Goal: Information Seeking & Learning: Check status

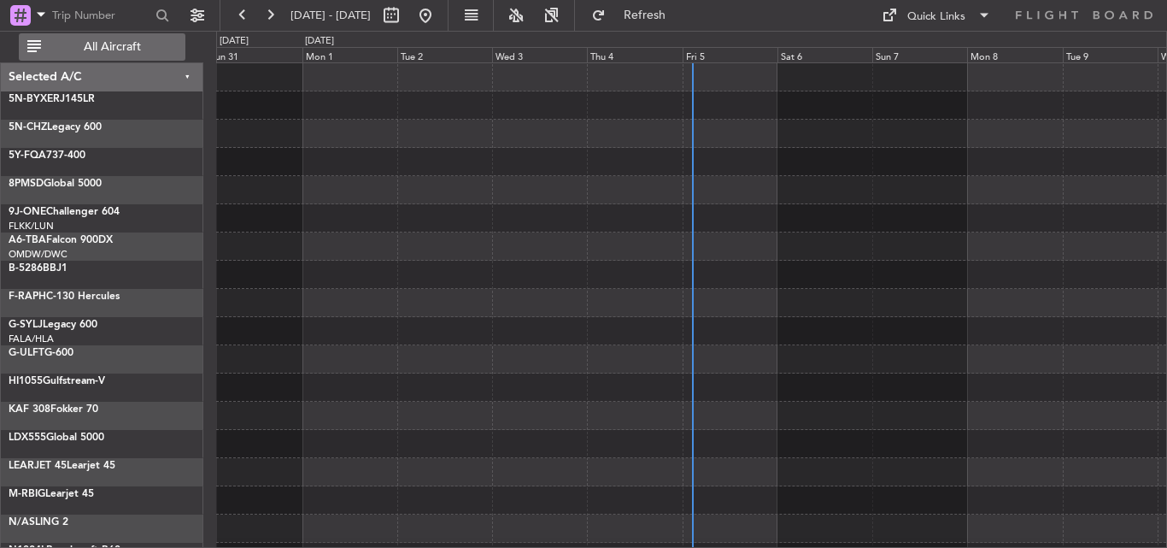
click at [129, 53] on span "All Aircraft" at bounding box center [112, 47] width 136 height 12
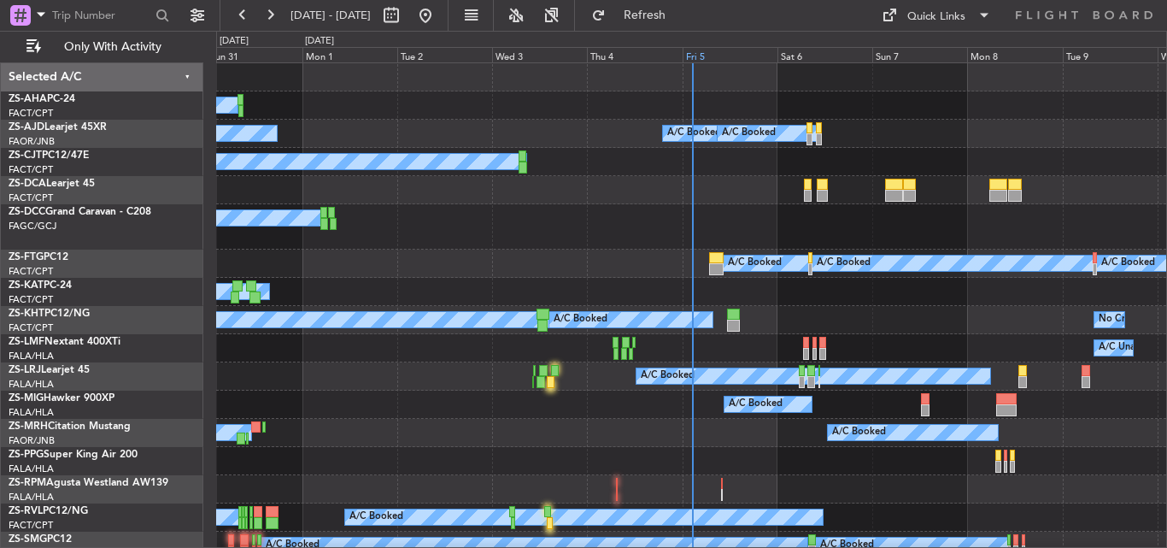
click at [695, 61] on div "Fri 5" at bounding box center [730, 54] width 95 height 15
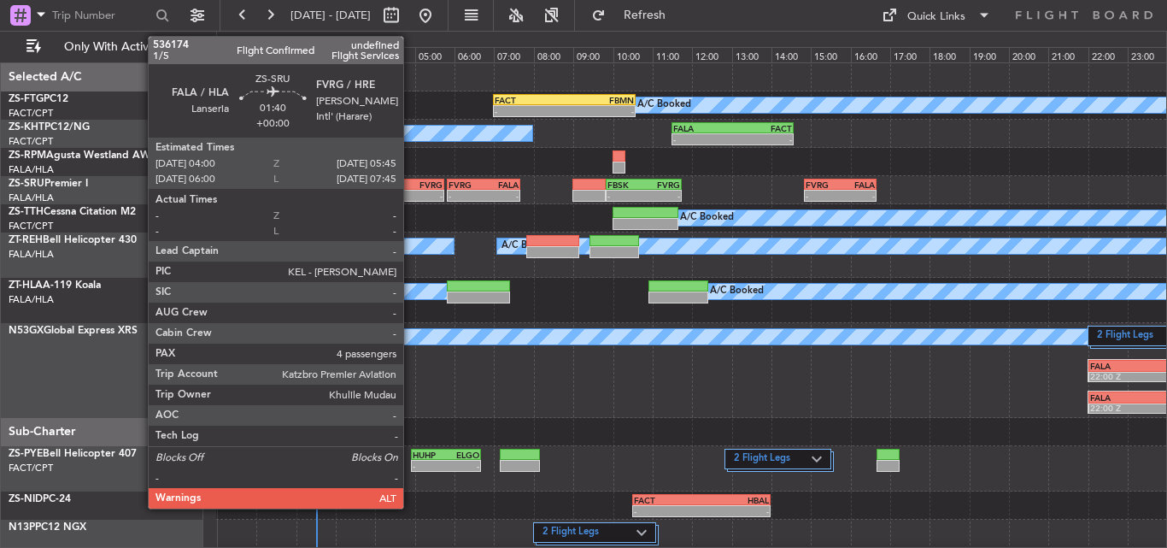
click at [411, 191] on div "-" at bounding box center [425, 196] width 33 height 10
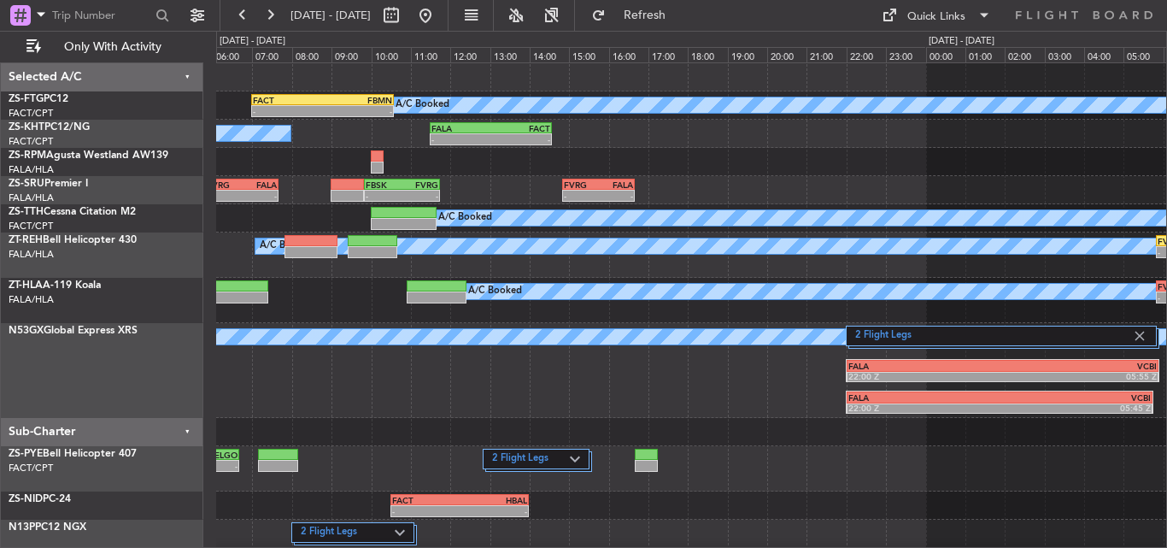
click at [543, 421] on div "A/C Booked - - FACT 07:00 Z FBMN 10:35 Z A/C Booked A/C Booked - - FALA 11:30 Z…" at bounding box center [691, 412] width 950 height 699
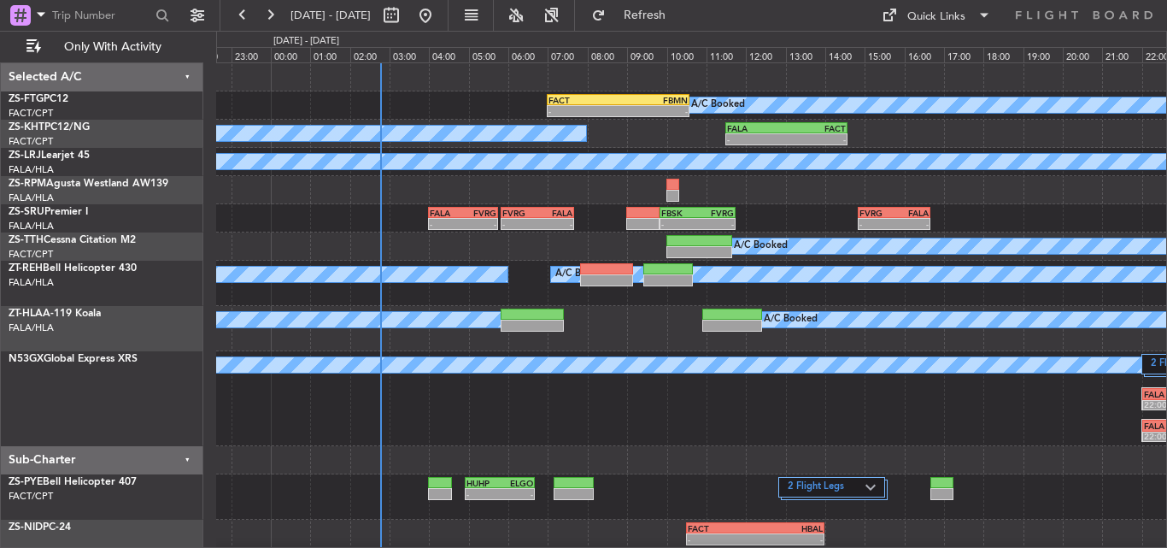
click at [772, 465] on div "A/C Booked - - FACT 07:00 Z FBMN 10:35 Z A/C Booked - - FALA 11:30 Z FACT 14:35…" at bounding box center [691, 426] width 950 height 727
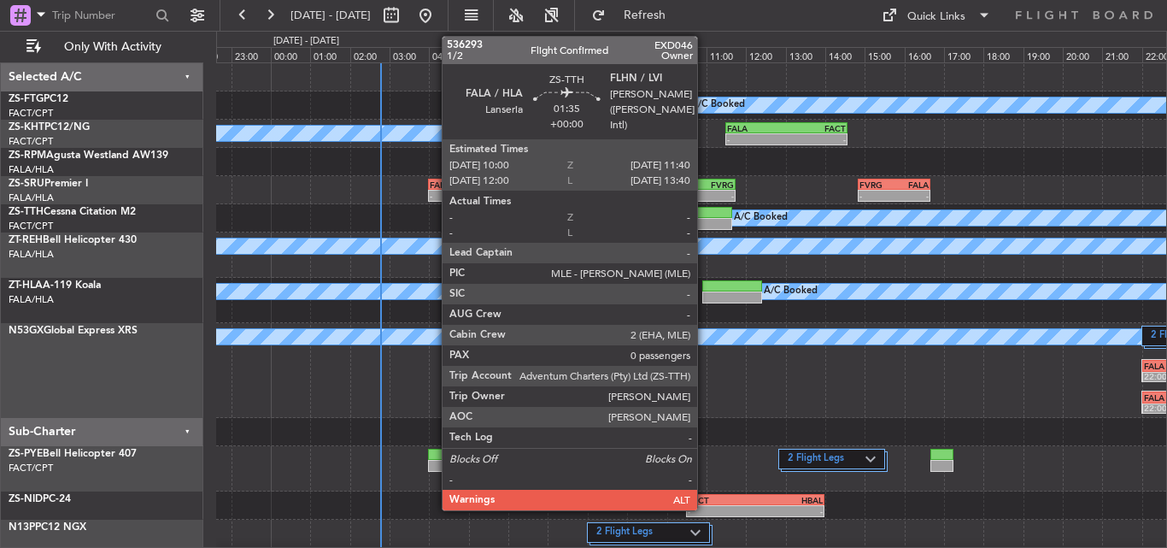
click at [705, 225] on div at bounding box center [700, 224] width 67 height 12
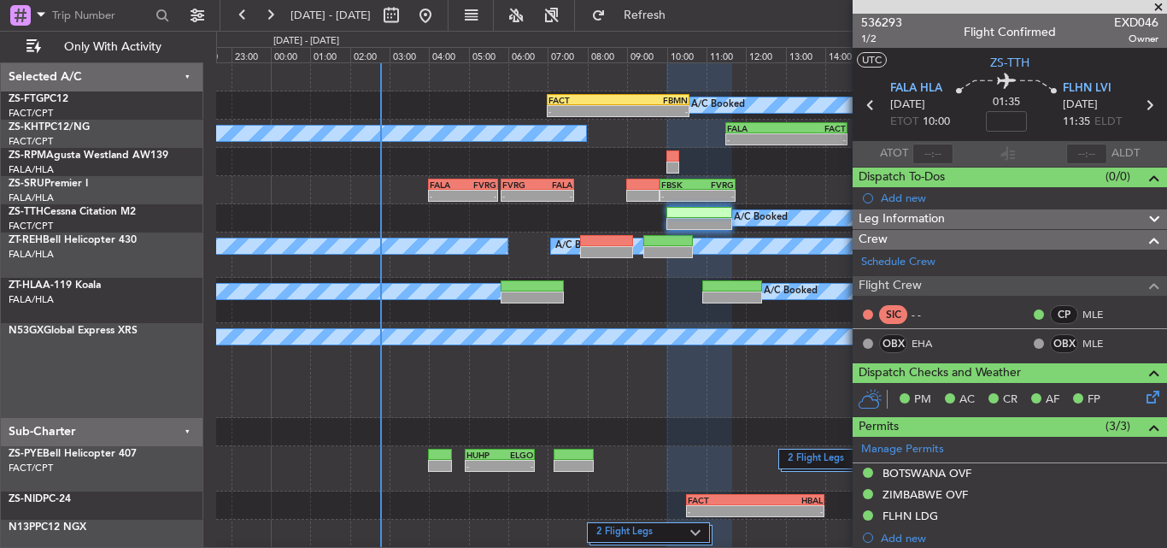
click at [1162, 6] on span at bounding box center [1158, 7] width 17 height 15
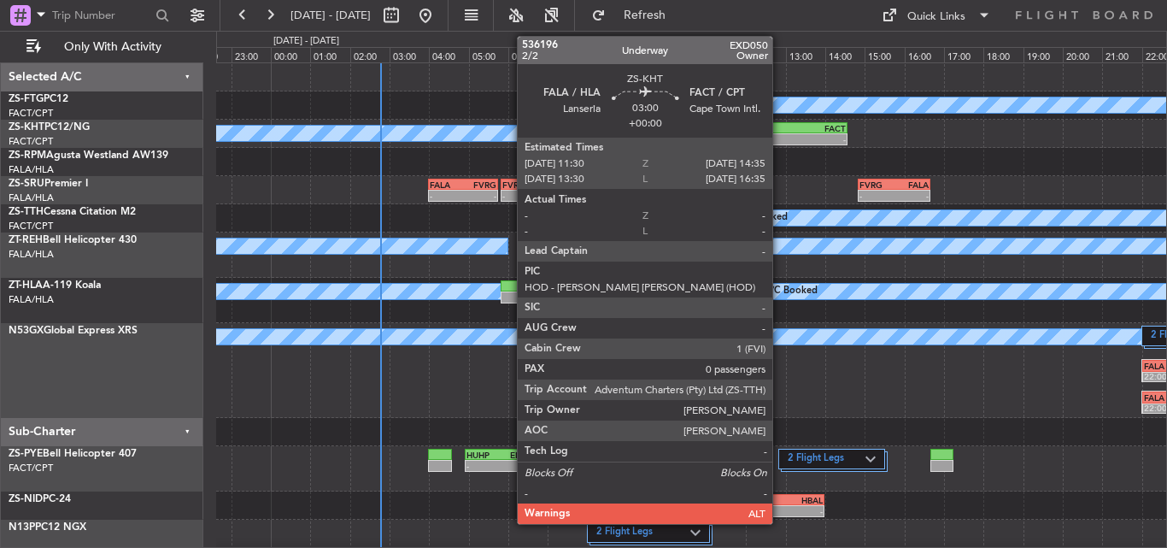
click at [780, 141] on div "-" at bounding box center [757, 139] width 60 height 10
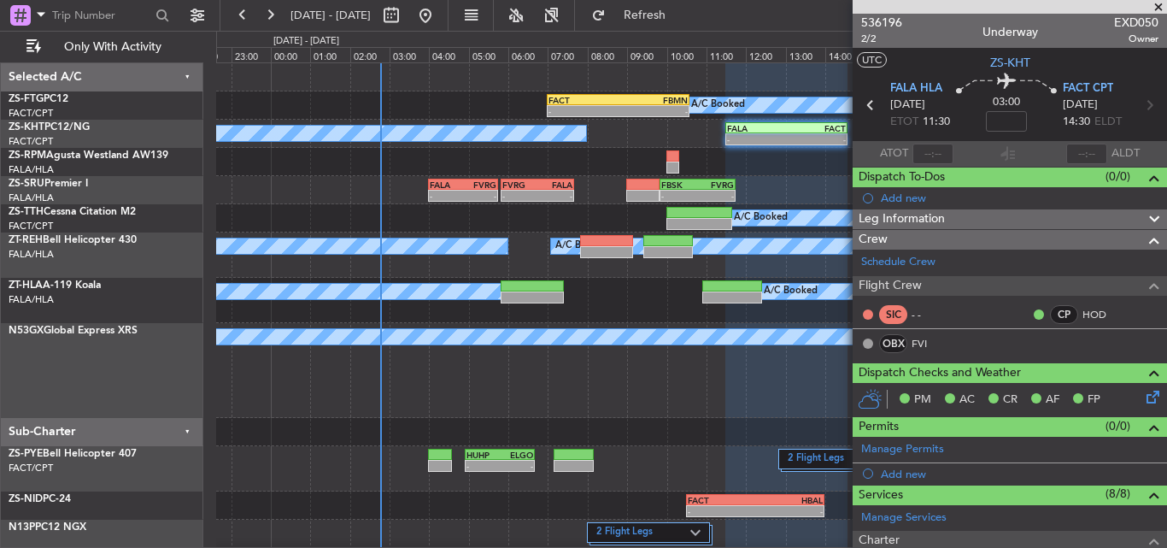
click at [1157, 9] on span at bounding box center [1158, 7] width 17 height 15
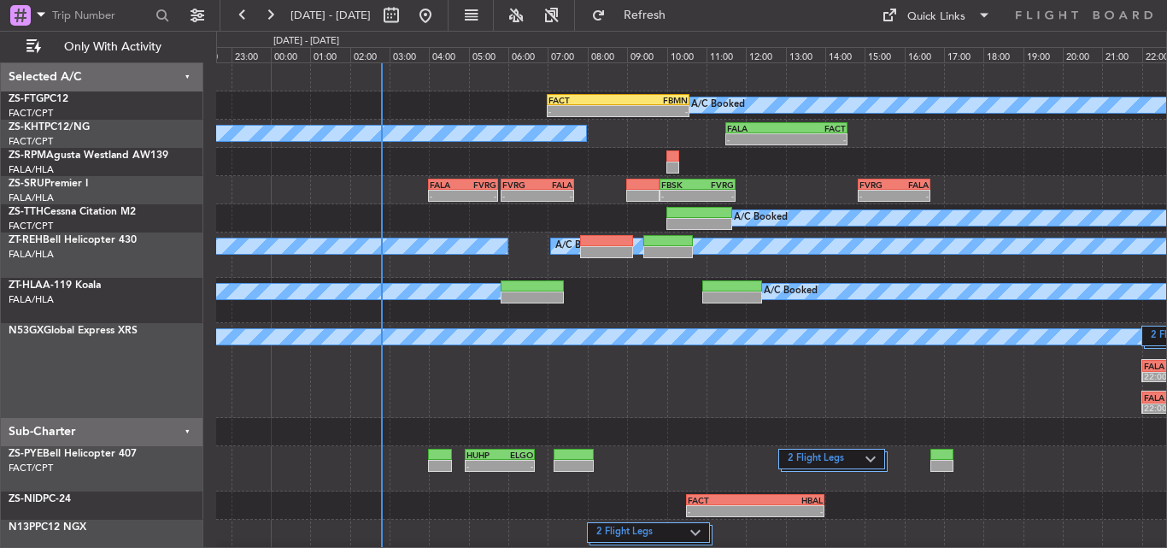
click at [675, 426] on div at bounding box center [691, 432] width 950 height 28
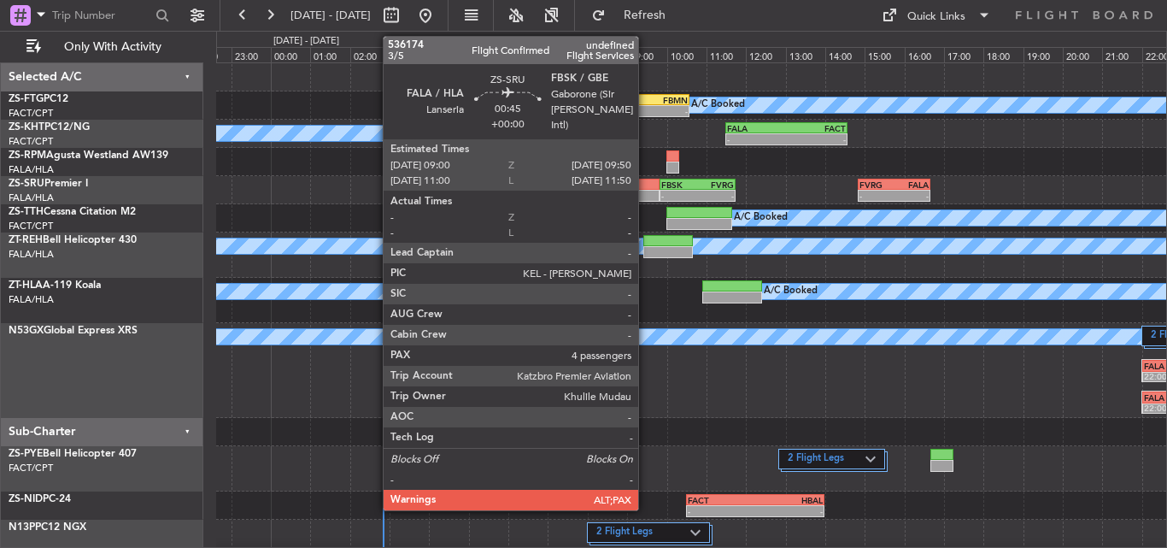
click at [646, 190] on div at bounding box center [642, 196] width 33 height 12
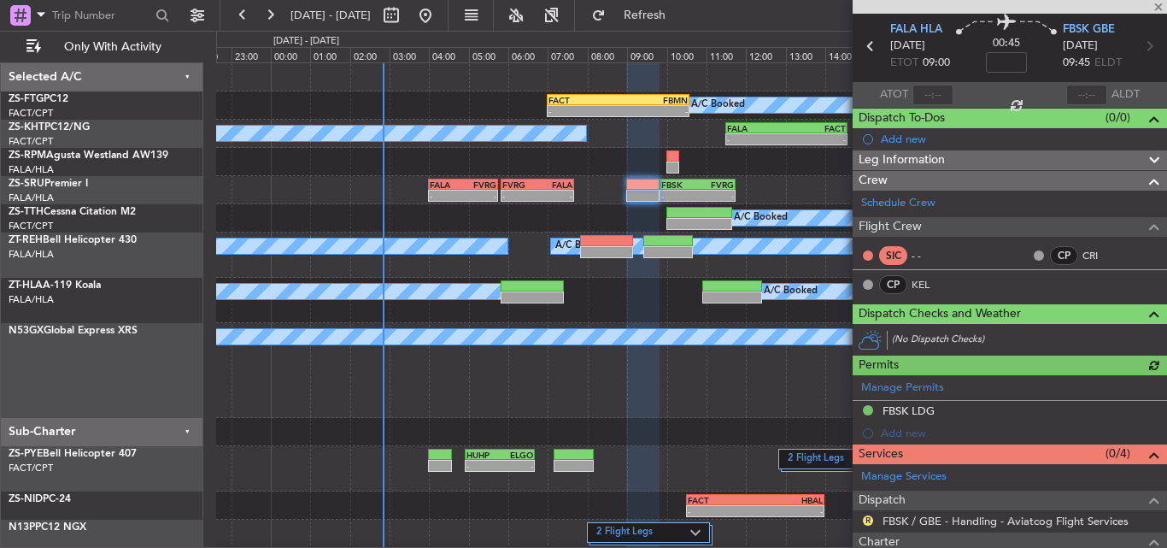
scroll to position [85, 0]
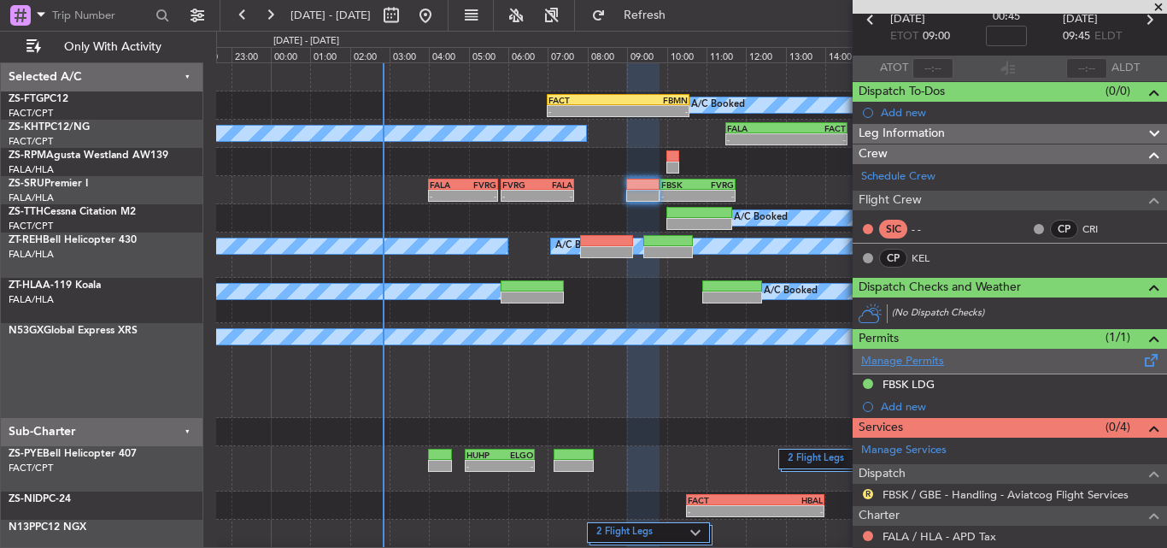
click at [930, 357] on link "Manage Permits" at bounding box center [902, 361] width 83 height 17
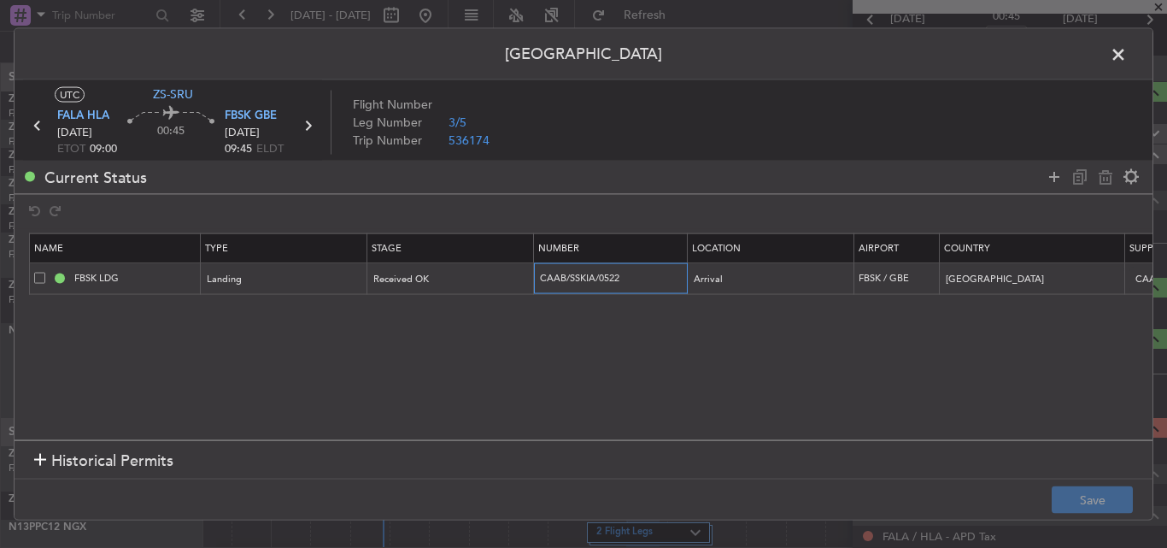
drag, startPoint x: 538, startPoint y: 276, endPoint x: 631, endPoint y: 276, distance: 92.3
click at [631, 276] on input "CAAB/SSKIA/0522" at bounding box center [612, 278] width 149 height 15
click at [639, 326] on section "Name Type Stage Number Location Airport Country Supplier Req For Utc Issued For…" at bounding box center [584, 334] width 1138 height 211
click at [1127, 56] on span at bounding box center [1127, 58] width 0 height 34
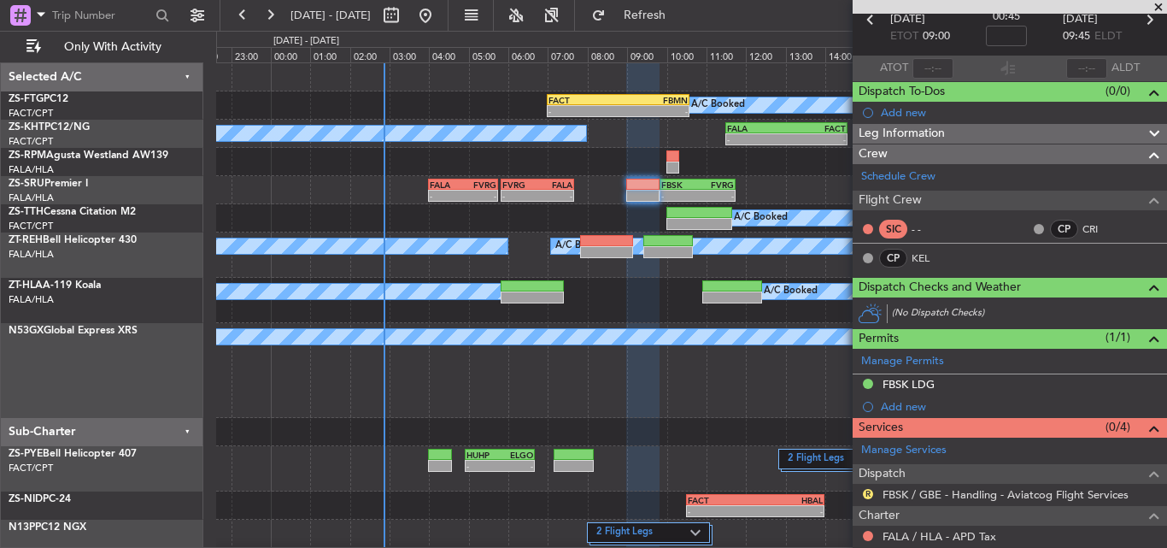
click at [1158, 10] on span at bounding box center [1158, 7] width 17 height 15
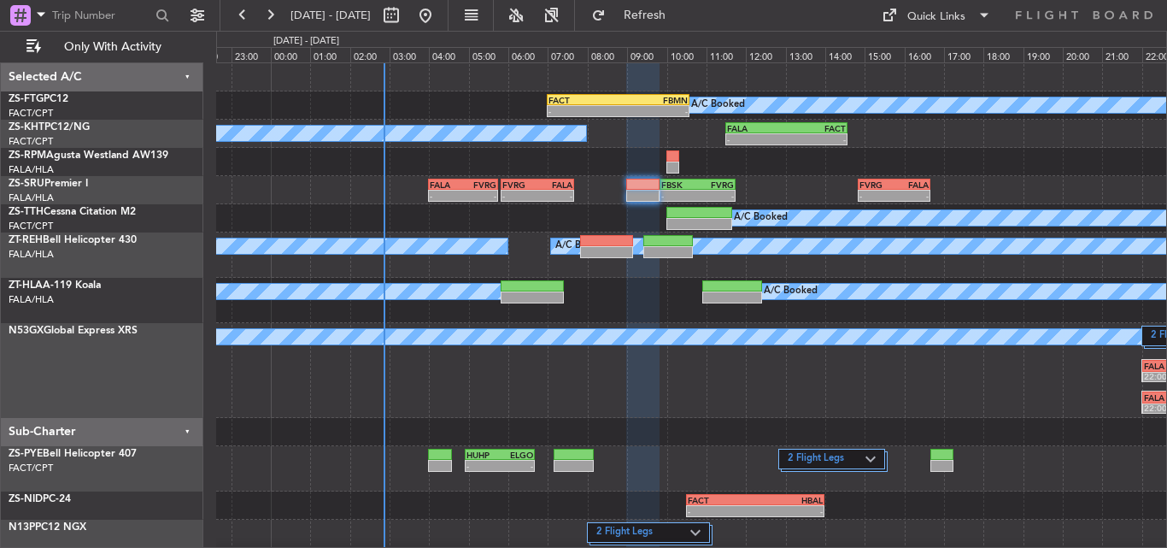
type input "0"
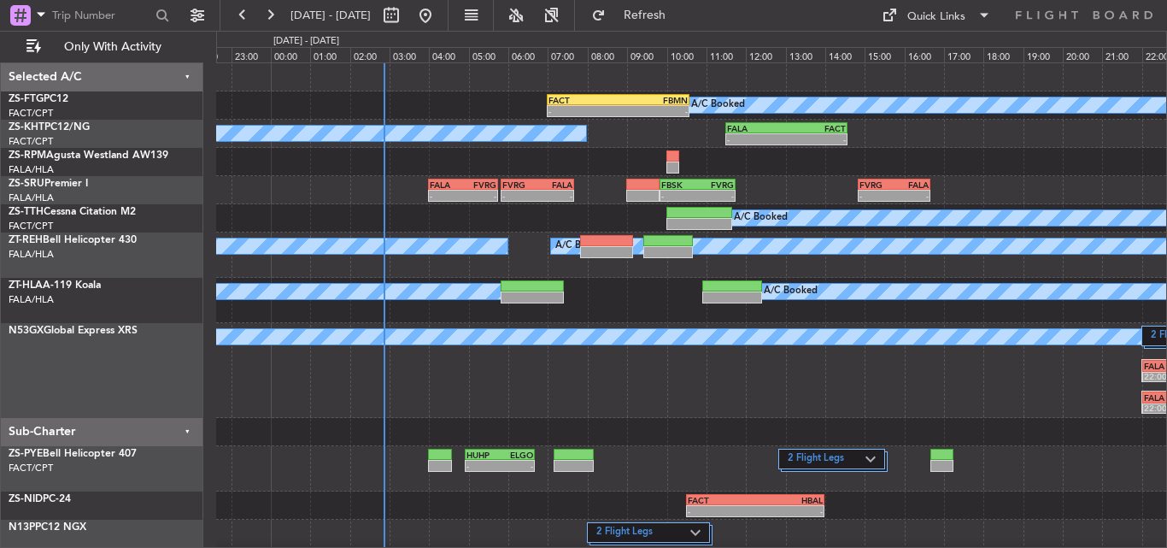
scroll to position [0, 0]
click at [264, 12] on button at bounding box center [269, 15] width 27 height 27
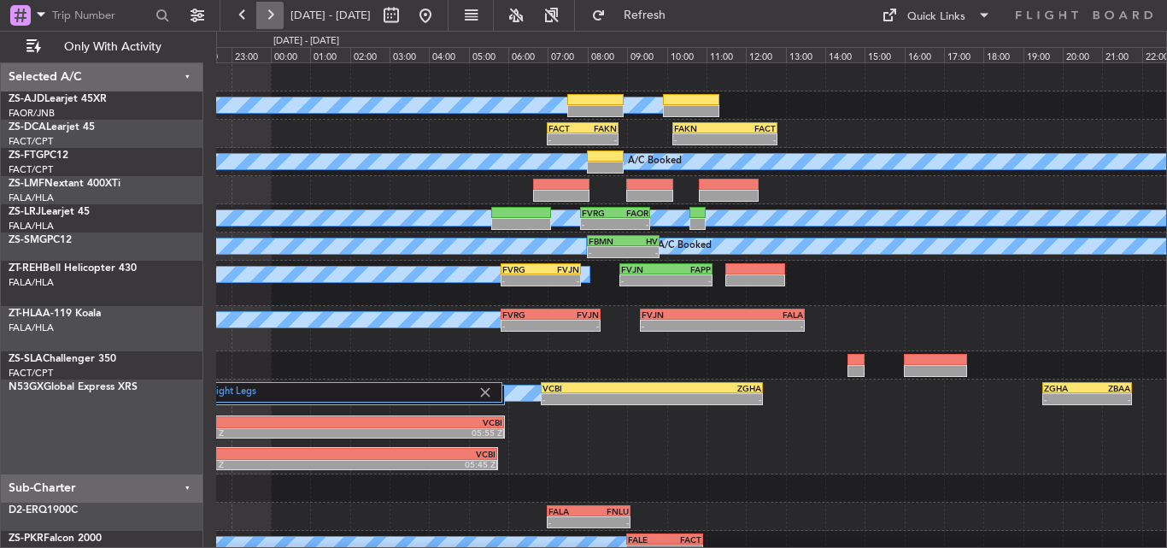
click at [258, 12] on button at bounding box center [269, 15] width 27 height 27
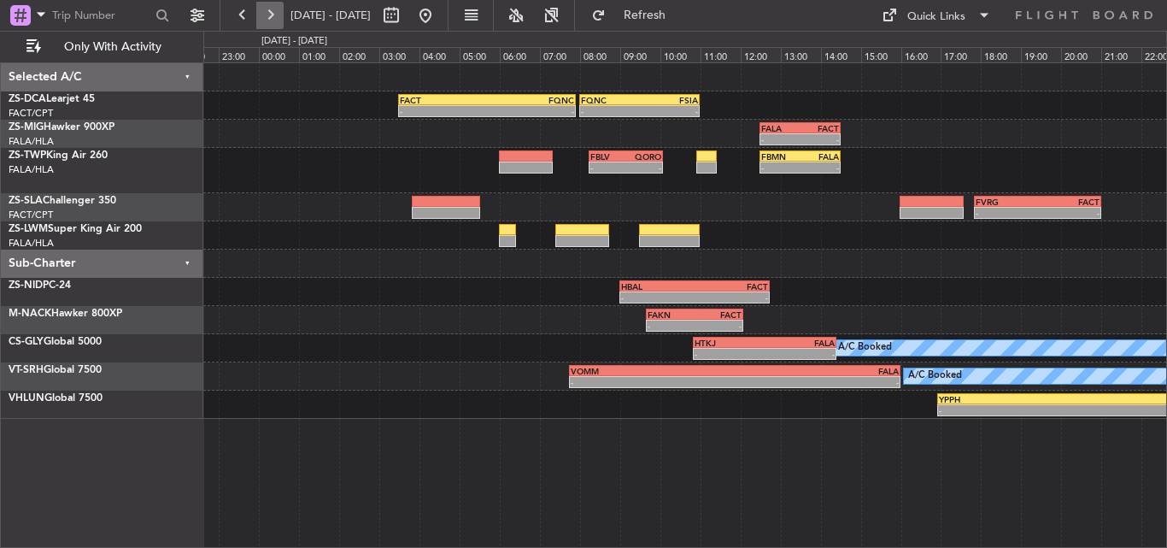
click at [261, 14] on button at bounding box center [269, 15] width 27 height 27
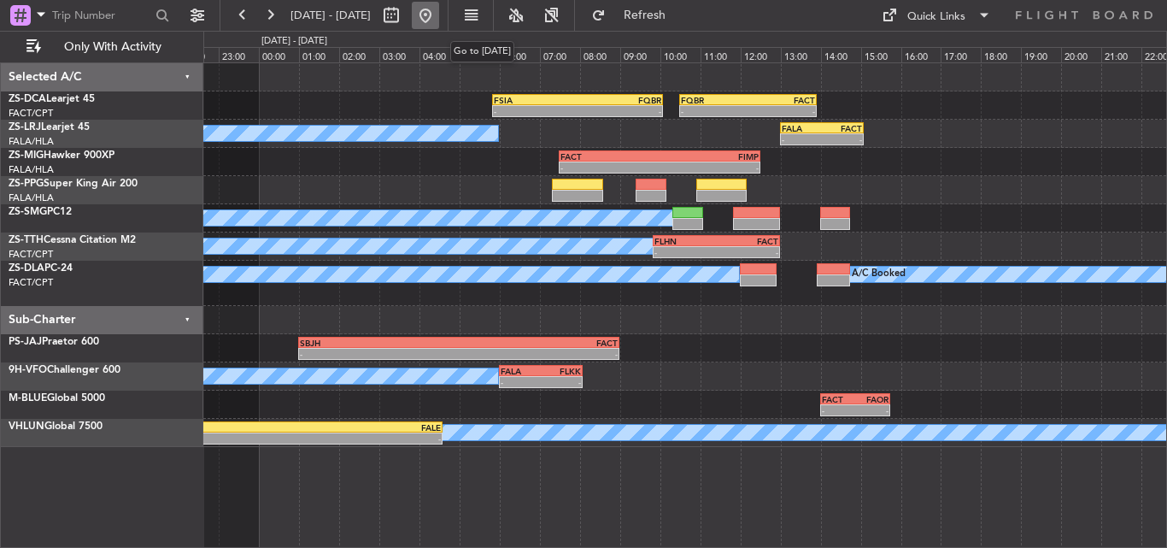
click at [439, 16] on button at bounding box center [425, 15] width 27 height 27
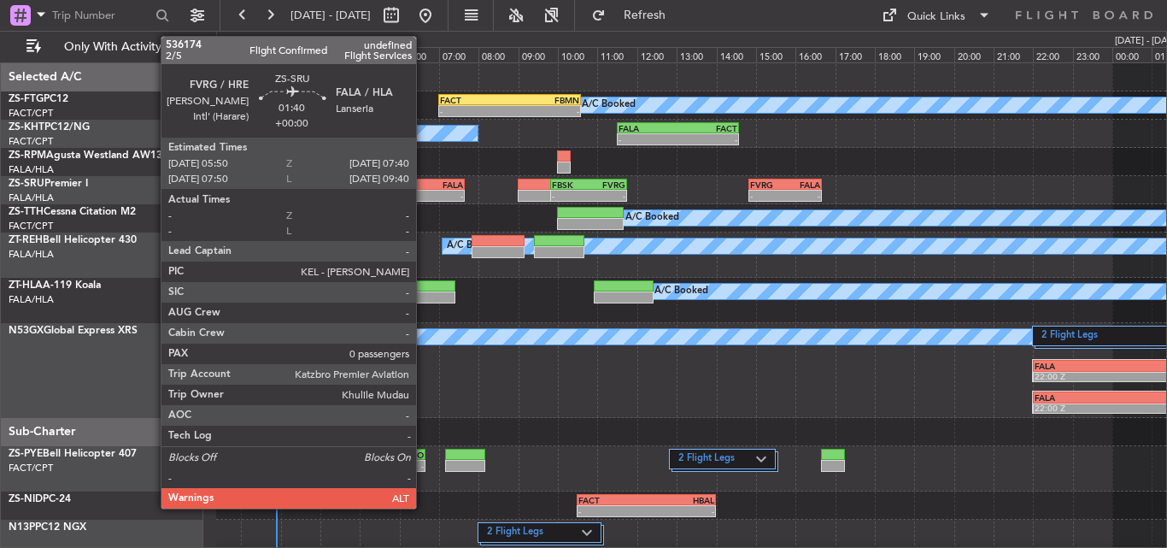
click at [424, 190] on div "- -" at bounding box center [428, 196] width 73 height 12
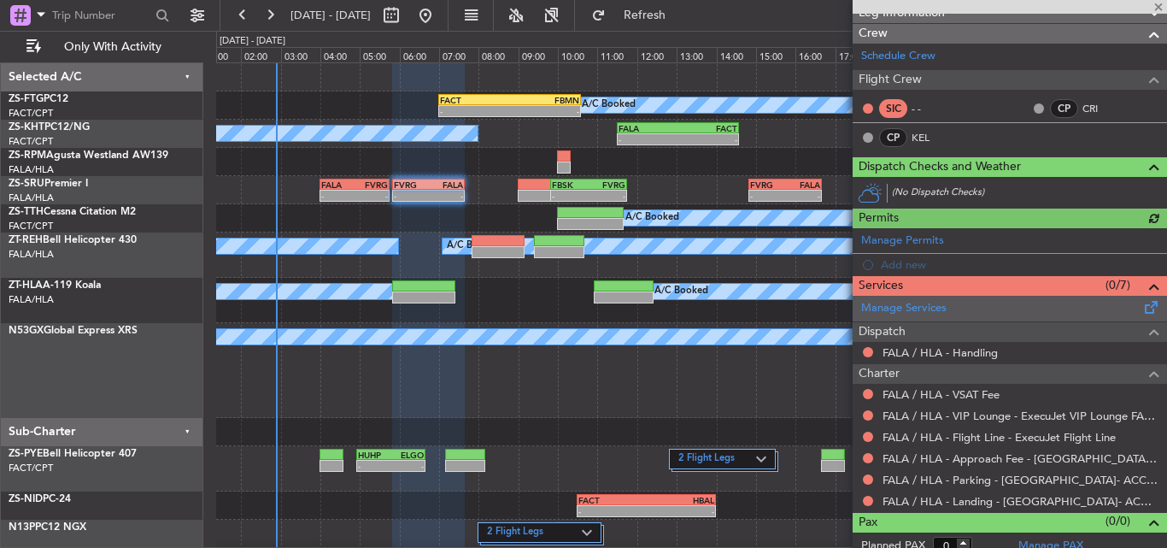
scroll to position [218, 0]
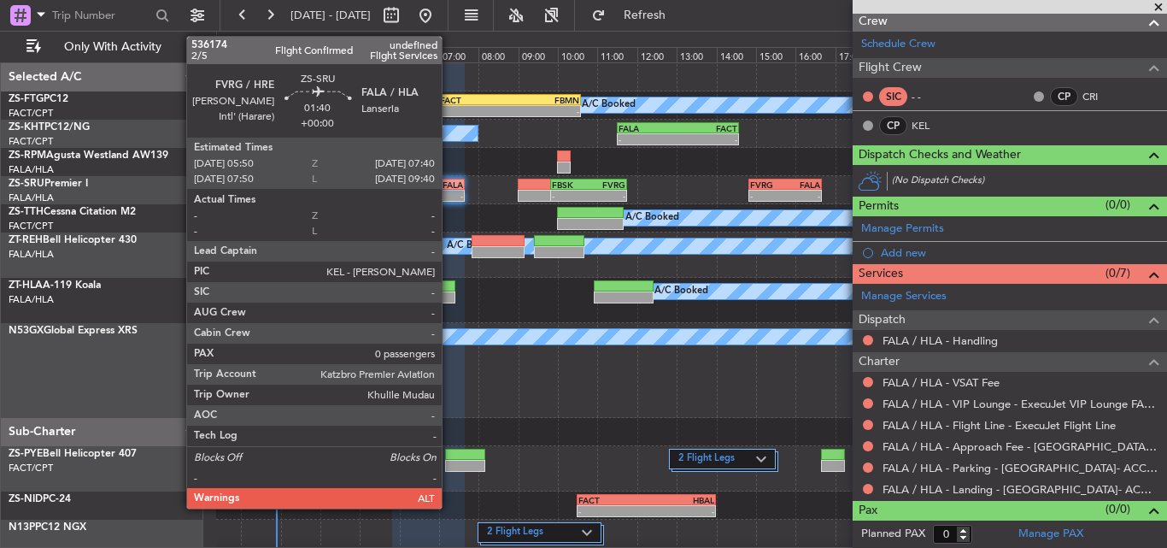
click at [449, 190] on div "- -" at bounding box center [428, 196] width 73 height 12
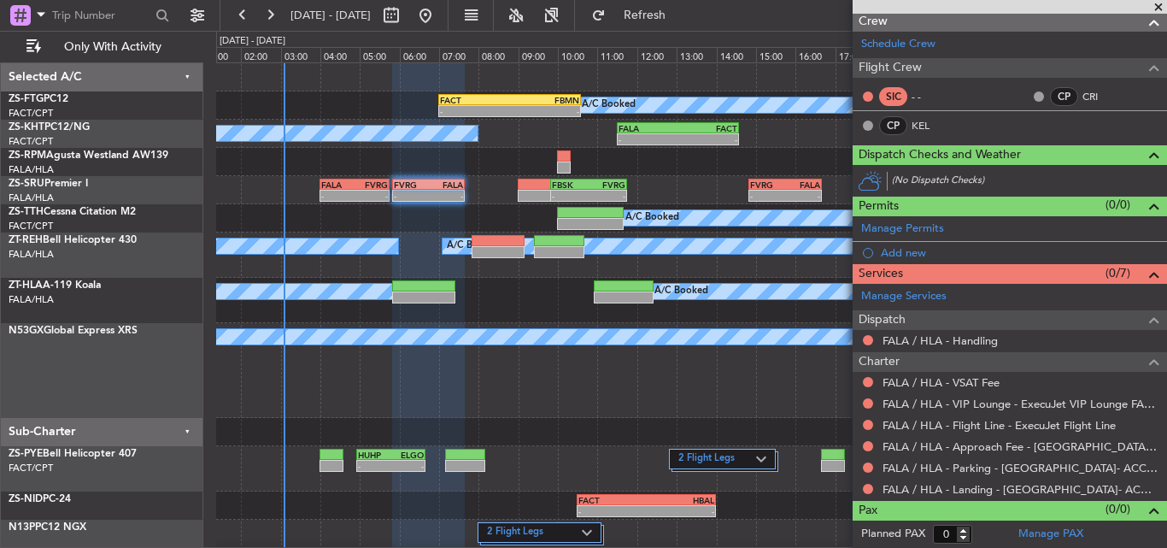
click at [1160, 6] on span at bounding box center [1158, 7] width 17 height 15
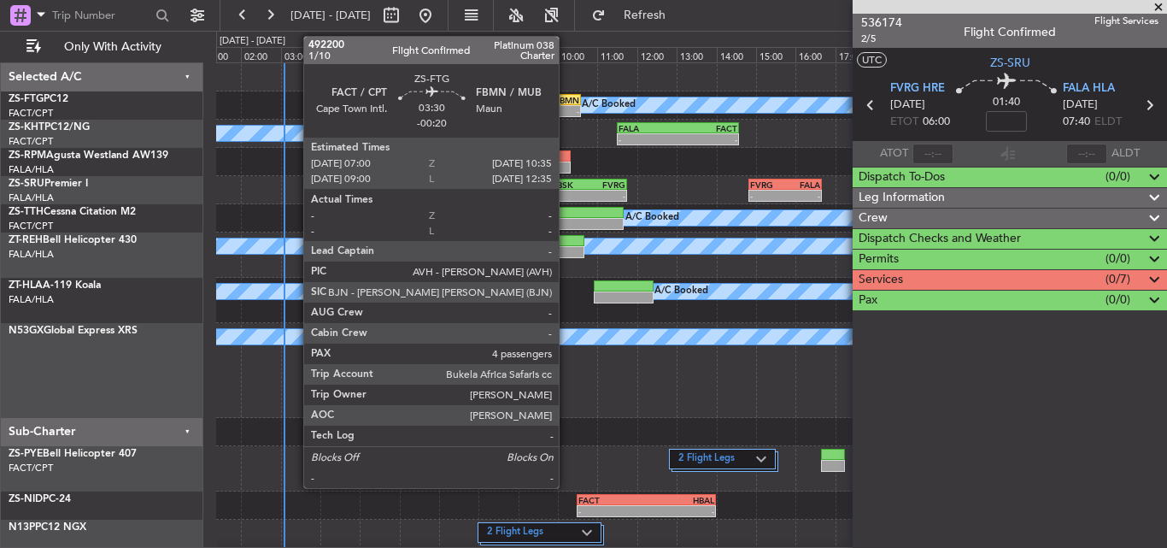
scroll to position [0, 0]
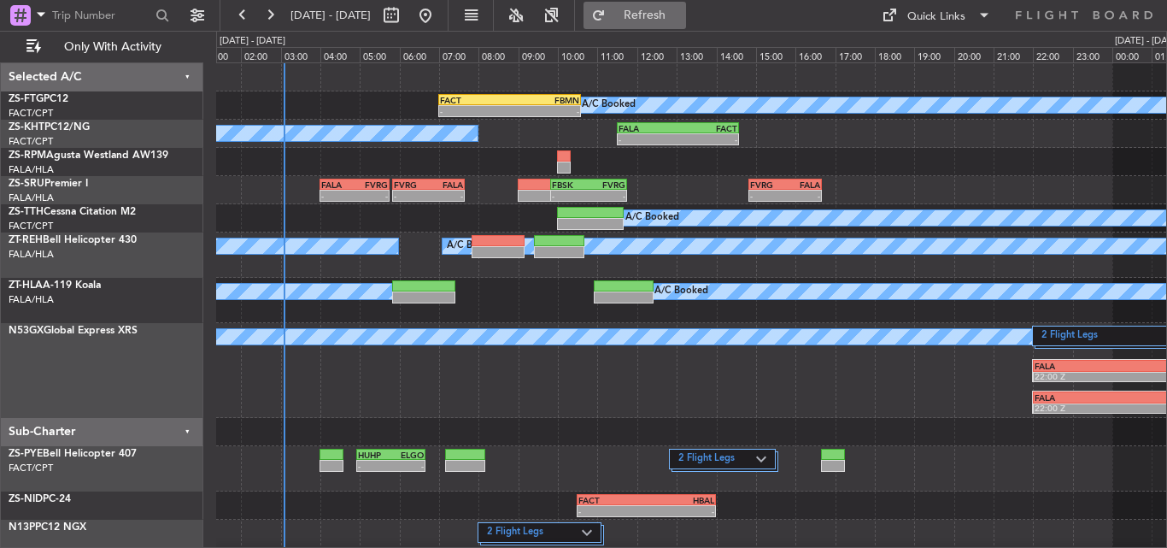
click at [675, 19] on span "Refresh" at bounding box center [645, 15] width 72 height 12
click at [745, 407] on div "2 Flight Legs A/C Booked FALA 22:00 Z VCBI 05:55 Z FALA 22:00 Z VCBI 05:45 Z - …" at bounding box center [691, 370] width 950 height 95
click at [266, 19] on button at bounding box center [269, 15] width 27 height 27
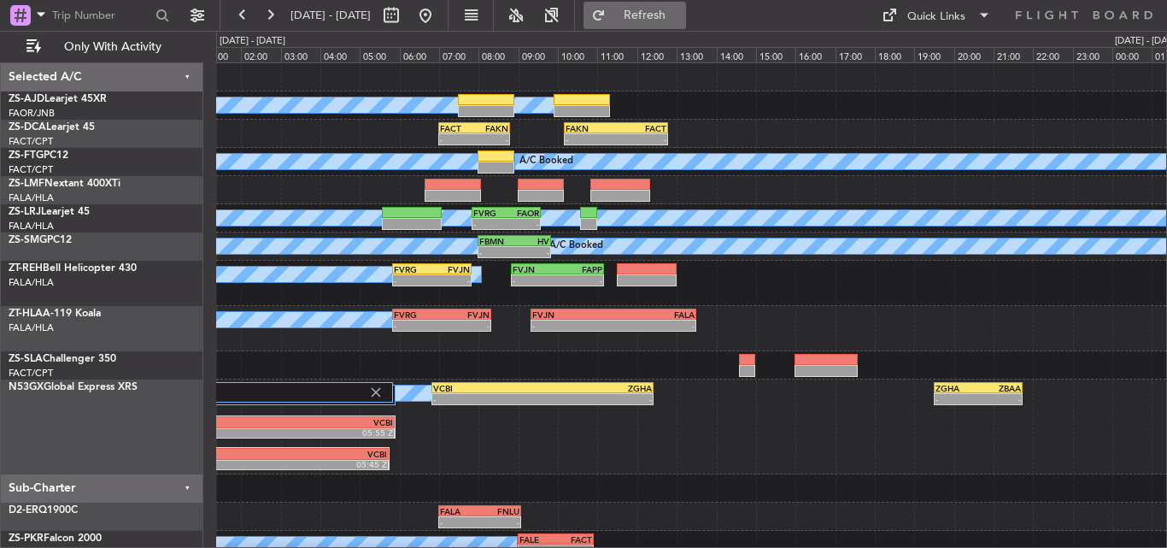
click at [681, 20] on span "Refresh" at bounding box center [645, 15] width 72 height 12
click at [244, 19] on button at bounding box center [242, 15] width 27 height 27
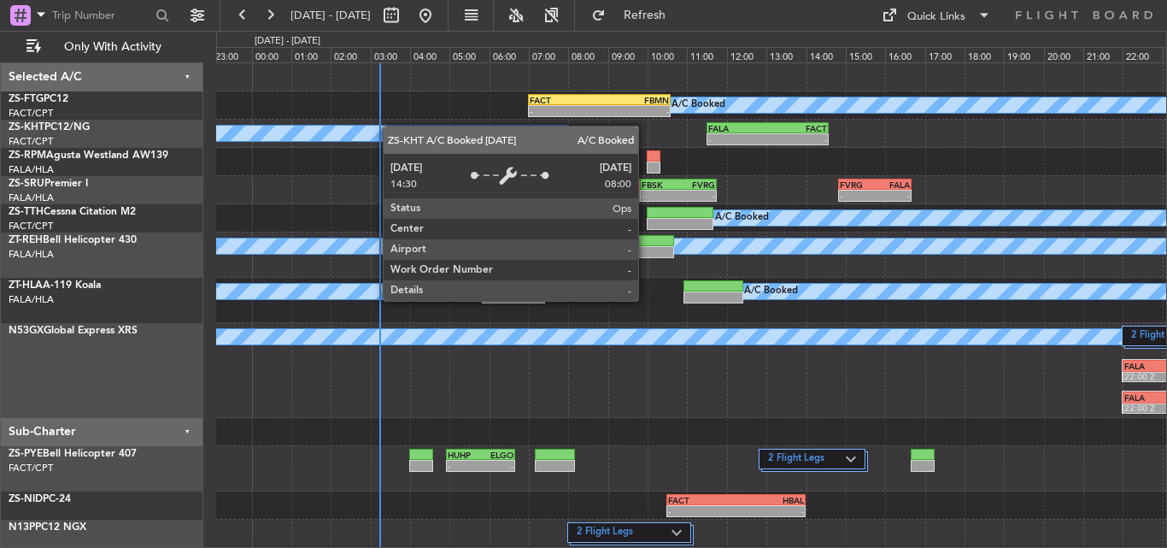
click at [420, 133] on div "A/C Booked - - FACT 07:00 Z FBMN 10:35 Z FALA 11:30 Z FACT 14:35 Z - - A/C Book…" at bounding box center [691, 412] width 950 height 699
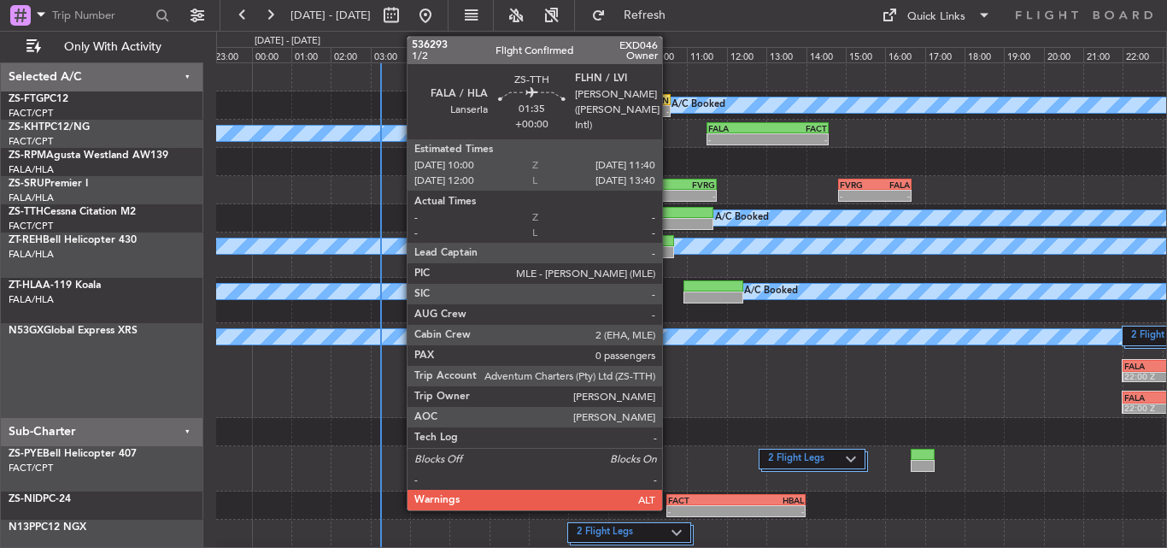
click at [670, 217] on div at bounding box center [680, 213] width 67 height 12
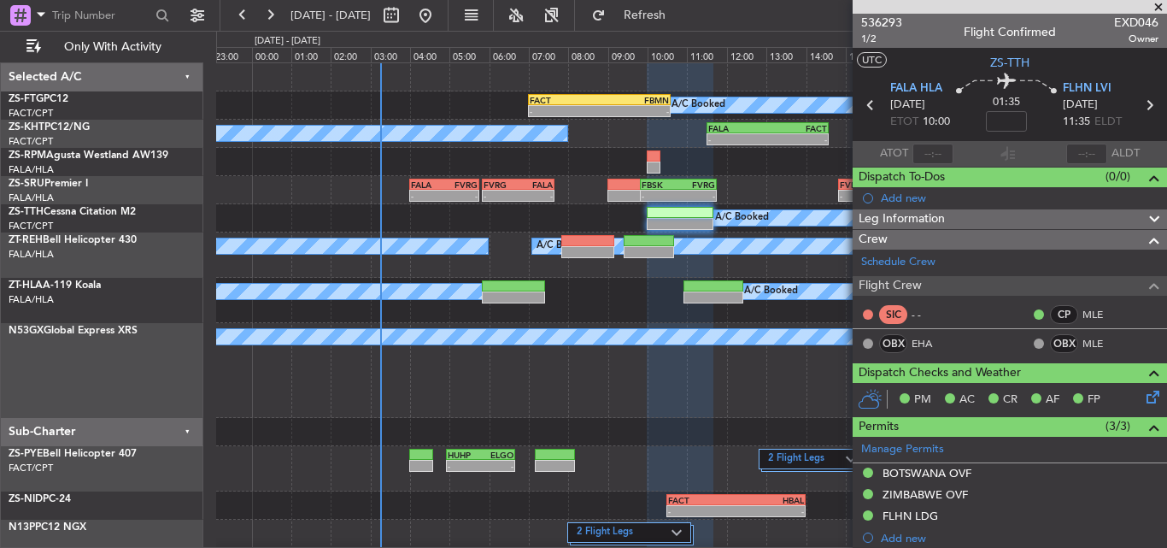
click at [1162, 8] on span at bounding box center [1158, 7] width 17 height 15
